Goal: Information Seeking & Learning: Learn about a topic

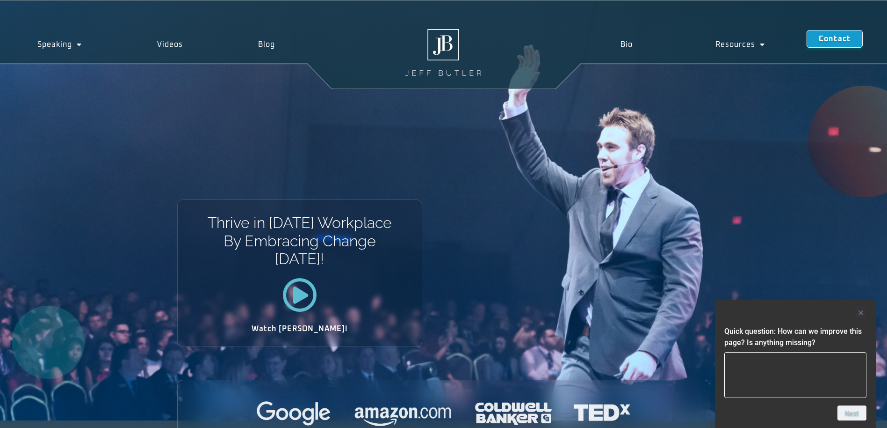
click at [833, 46] on link "Contact" at bounding box center [835, 39] width 56 height 18
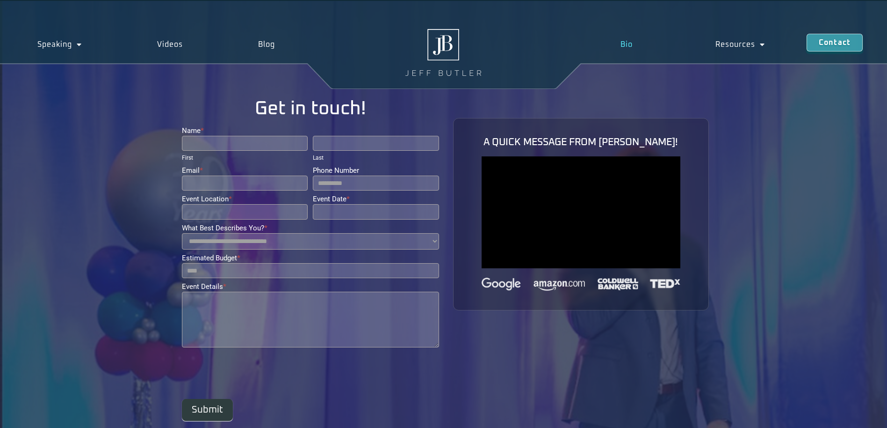
click at [625, 44] on link "Bio" at bounding box center [626, 45] width 95 height 22
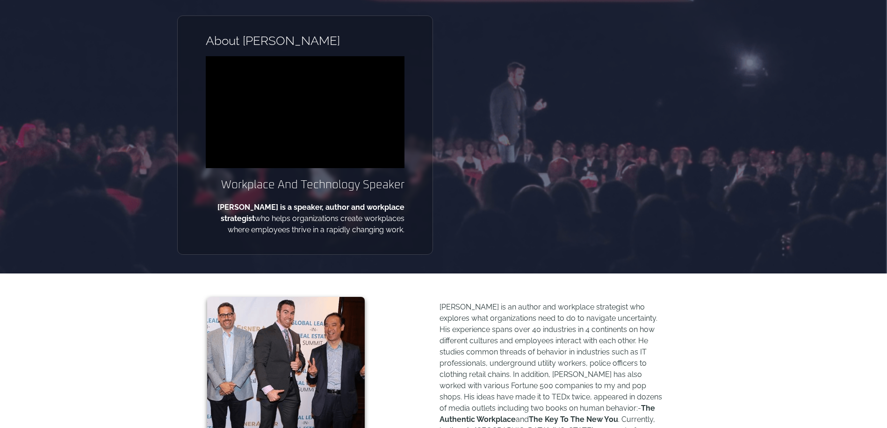
scroll to position [186, 0]
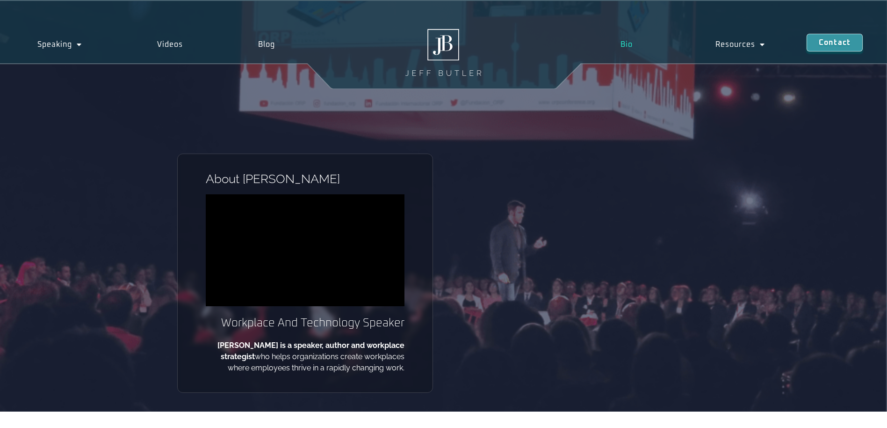
click at [619, 35] on link "Bio" at bounding box center [626, 45] width 95 height 22
click at [627, 45] on link "Bio" at bounding box center [626, 45] width 95 height 22
drag, startPoint x: 226, startPoint y: 321, endPoint x: 400, endPoint y: 326, distance: 174.6
click at [400, 326] on h2 "Workplace And Technology Speaker" at bounding box center [305, 322] width 199 height 15
copy h2 "Workplace And Technology [PERSON_NAME]"
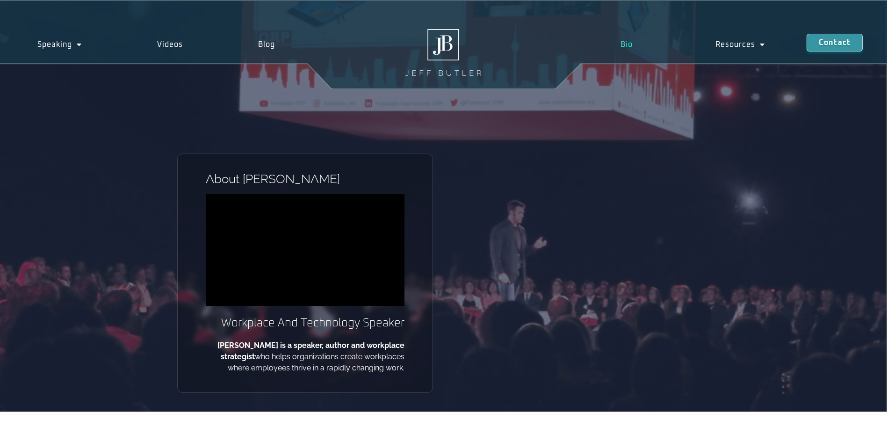
click at [606, 358] on div "About Jeff Workplace And Technology Speaker Jeff Butler is a speaker, author an…" at bounding box center [443, 282] width 533 height 258
